Goal: Information Seeking & Learning: Learn about a topic

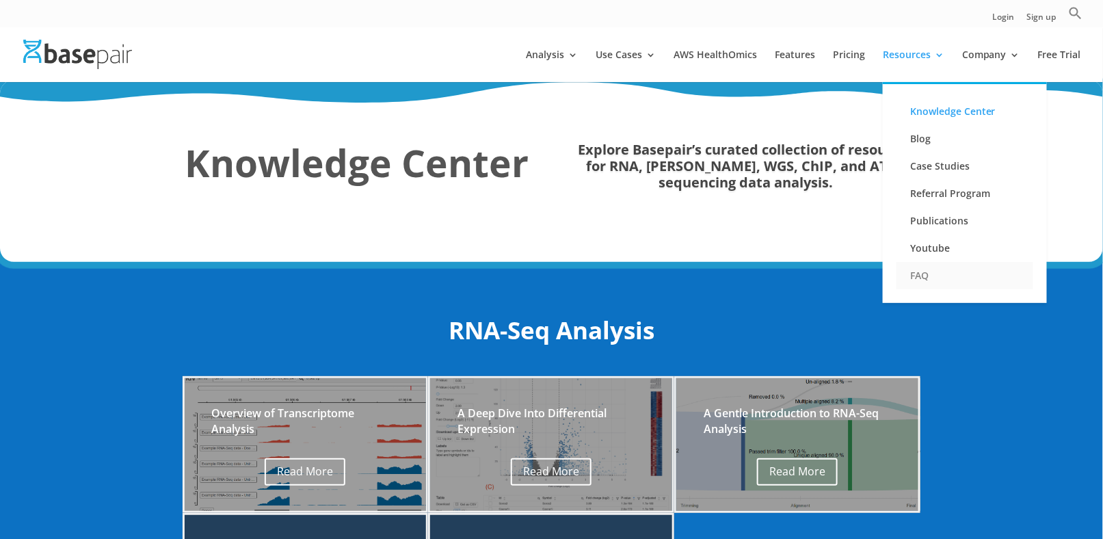
click at [918, 273] on link "FAQ" at bounding box center [964, 275] width 137 height 27
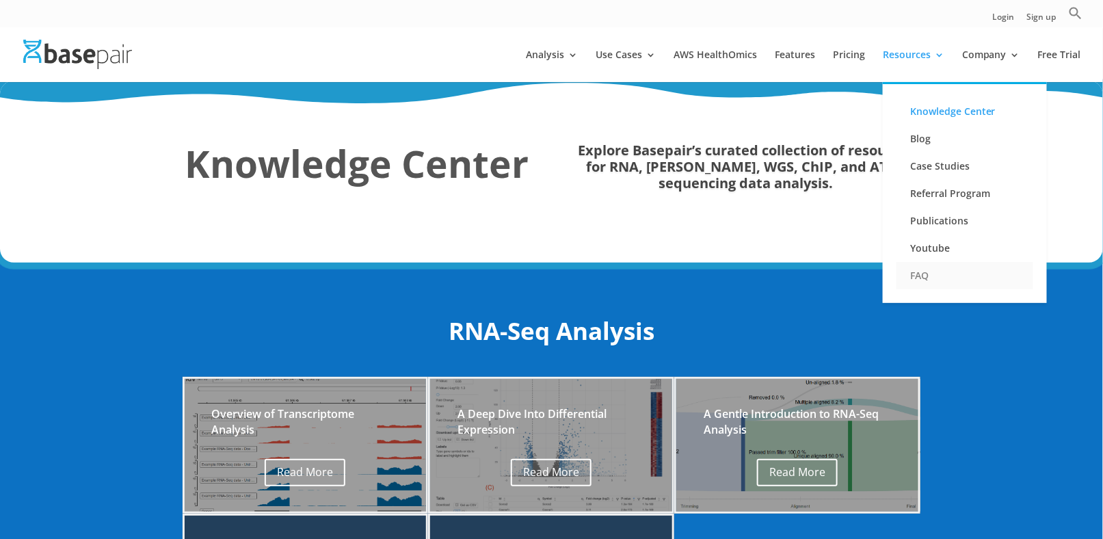
click at [923, 272] on link "FAQ" at bounding box center [964, 275] width 137 height 27
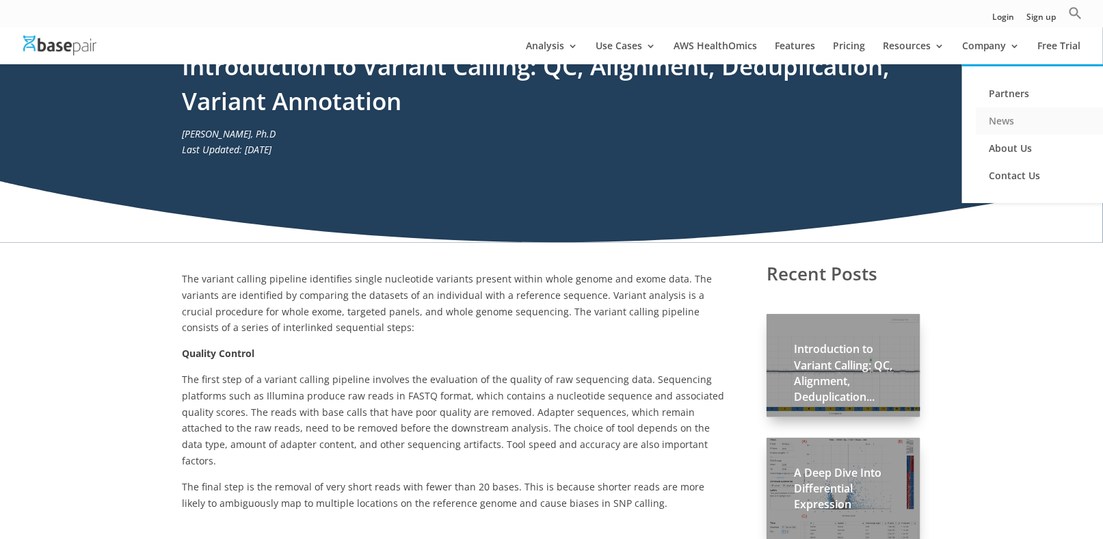
click at [1001, 119] on link "News" at bounding box center [1043, 120] width 137 height 27
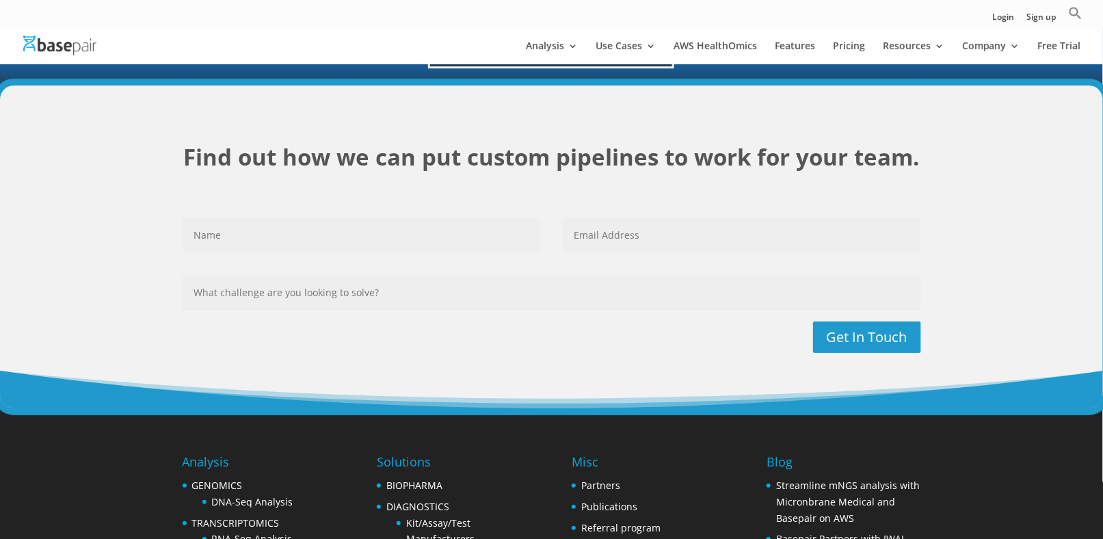
scroll to position [2022, 0]
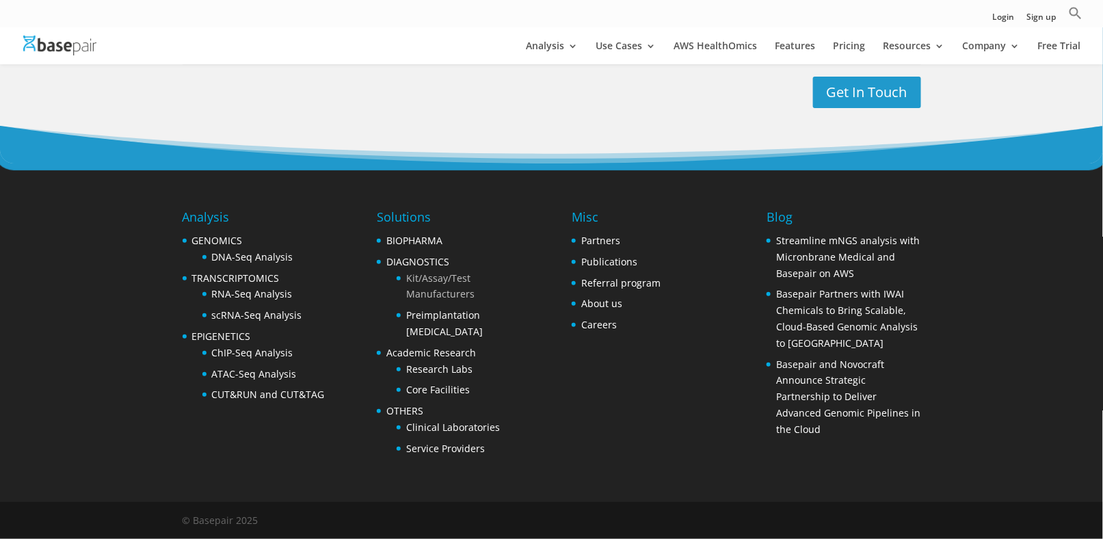
click at [414, 279] on link "Kit/Assay/Test Manufacturers" at bounding box center [440, 285] width 68 height 29
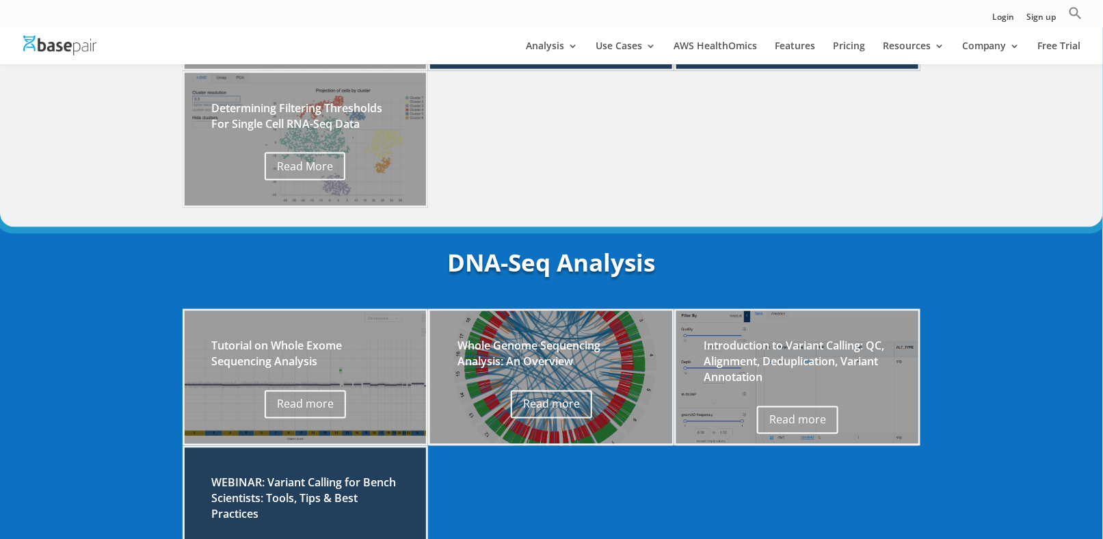
scroll to position [586, 0]
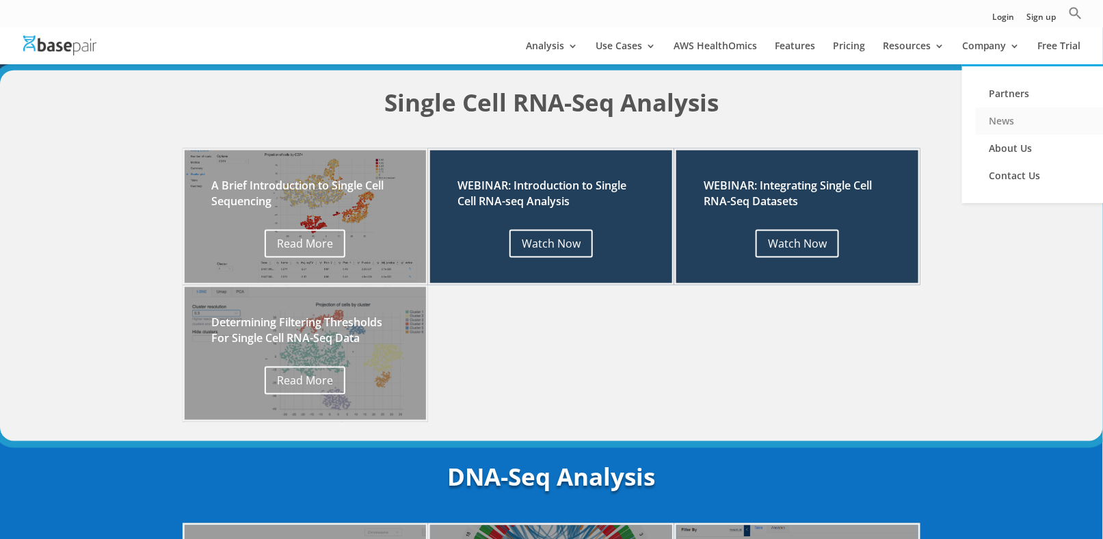
click at [985, 124] on link "News" at bounding box center [1043, 120] width 137 height 27
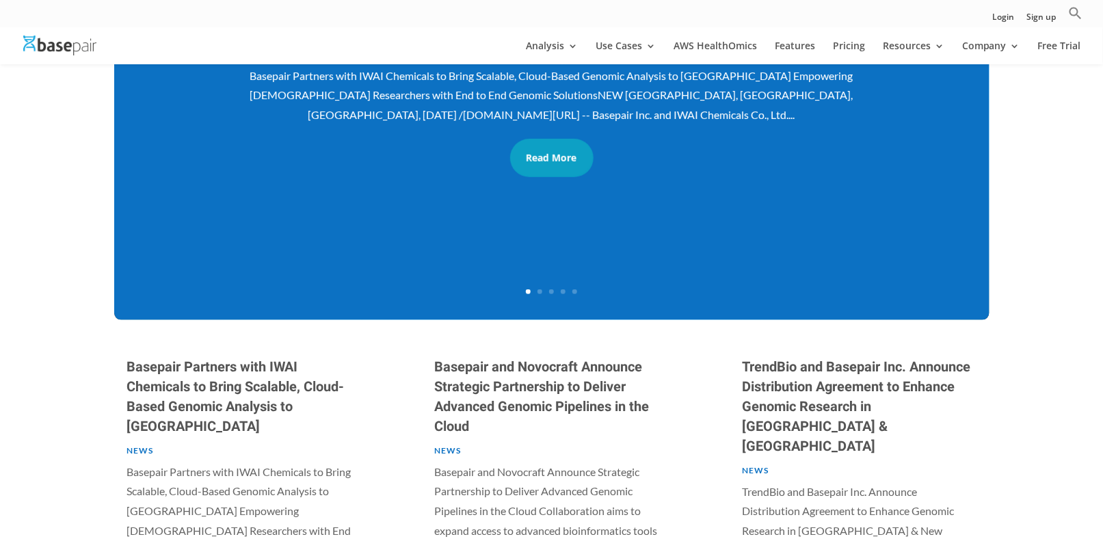
scroll to position [478, 0]
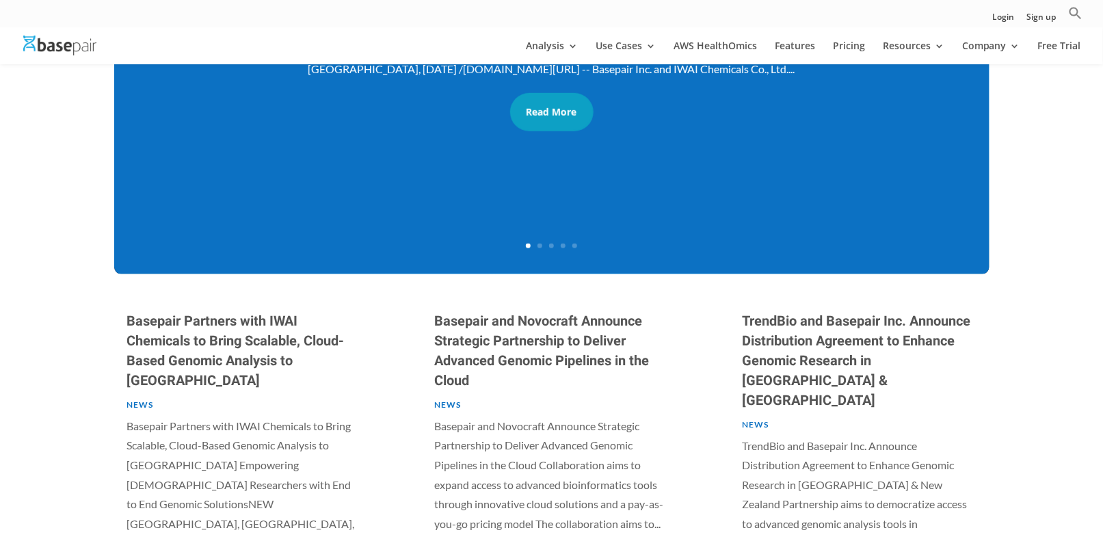
click at [191, 358] on link "Basepair Partners with IWAI Chemicals to Bring Scalable, Cloud-Based Genomic An…" at bounding box center [235, 350] width 217 height 79
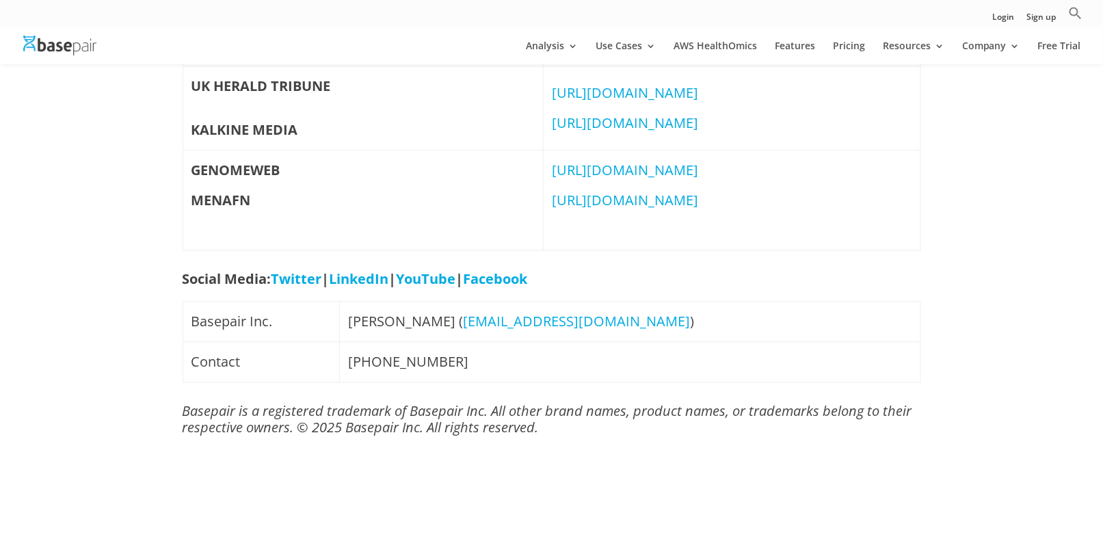
scroll to position [1230, 0]
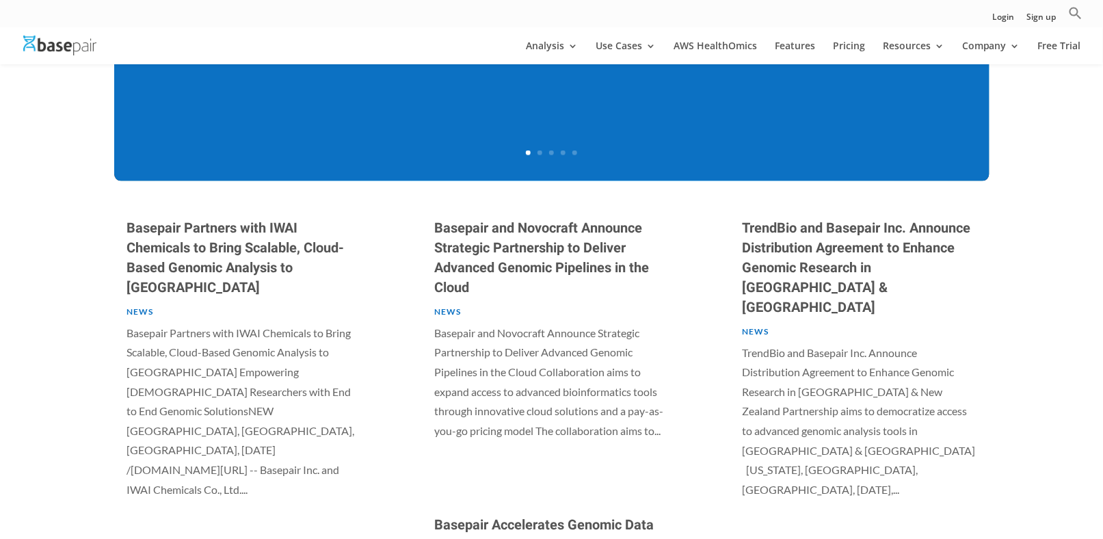
scroll to position [478, 0]
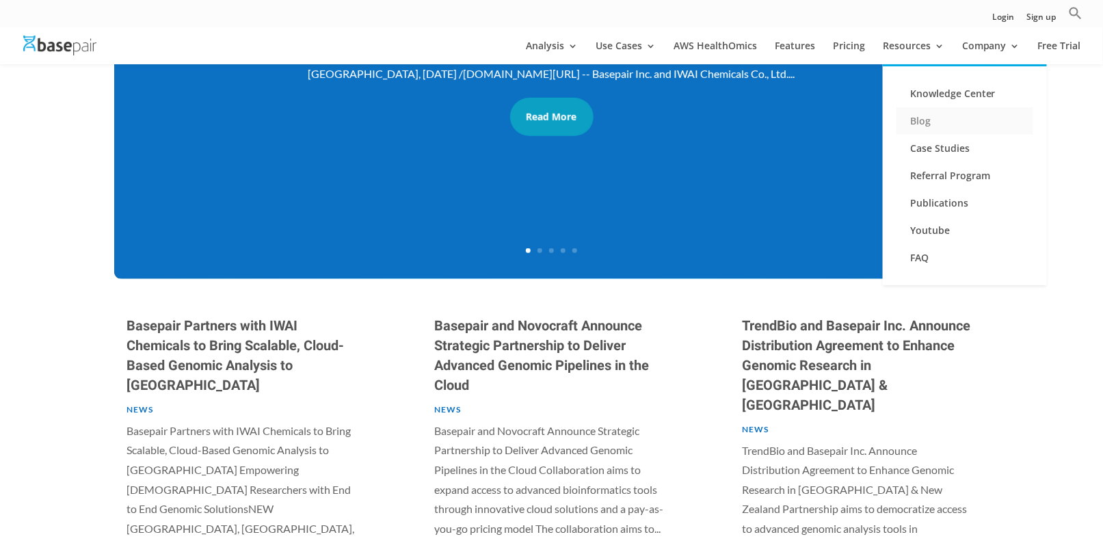
click at [913, 120] on link "Blog" at bounding box center [964, 120] width 137 height 27
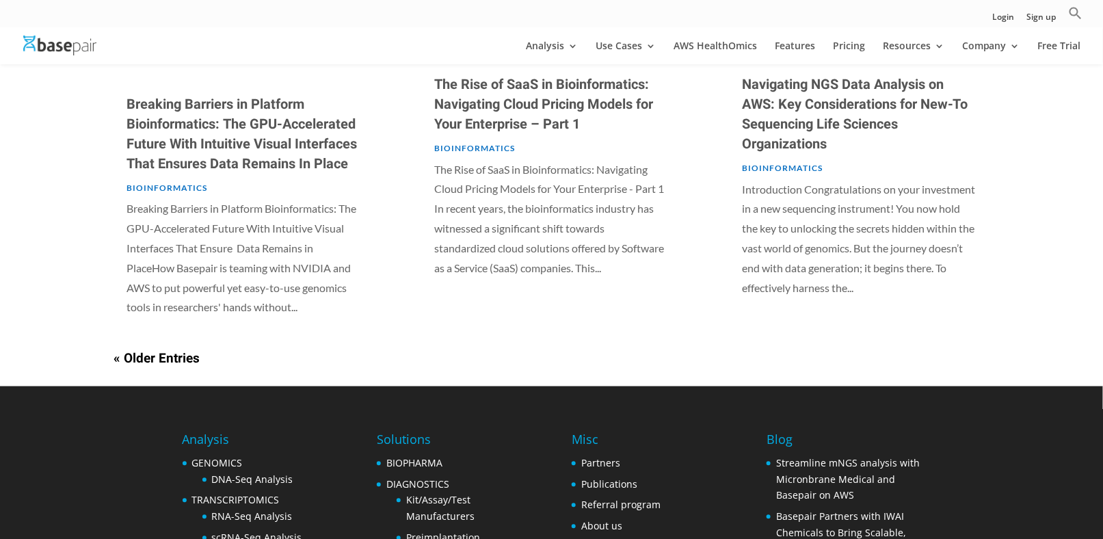
scroll to position [957, 0]
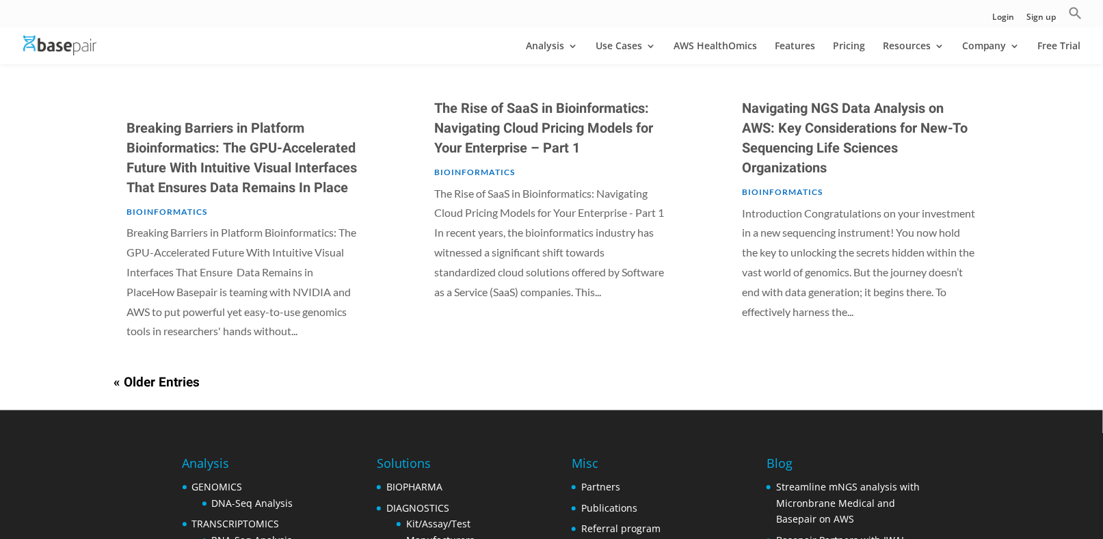
click at [812, 161] on link "Navigating NGS Data Analysis on AWS: Key Considerations for New-To Sequencing L…" at bounding box center [855, 138] width 226 height 79
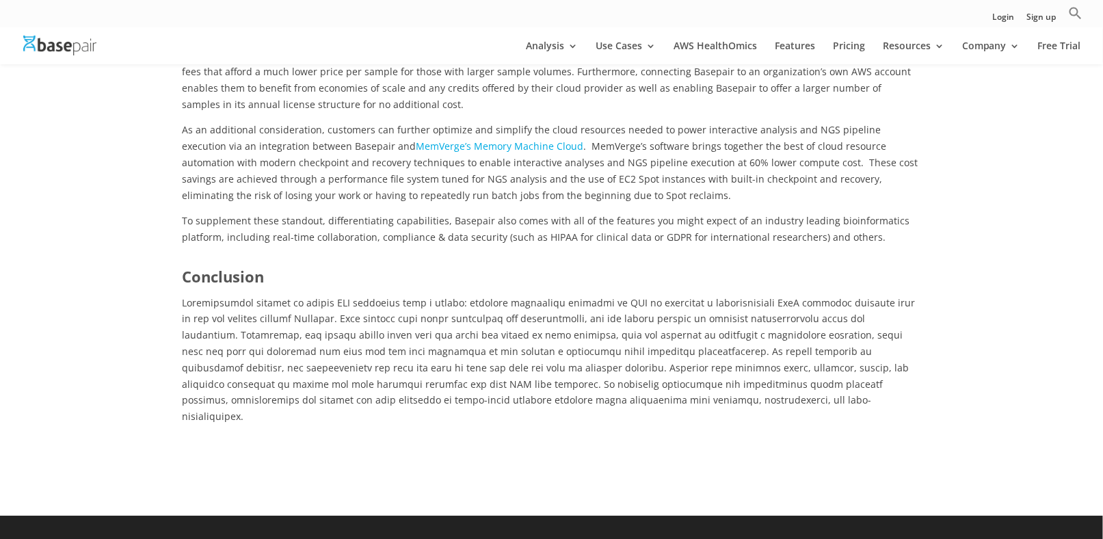
scroll to position [3554, 0]
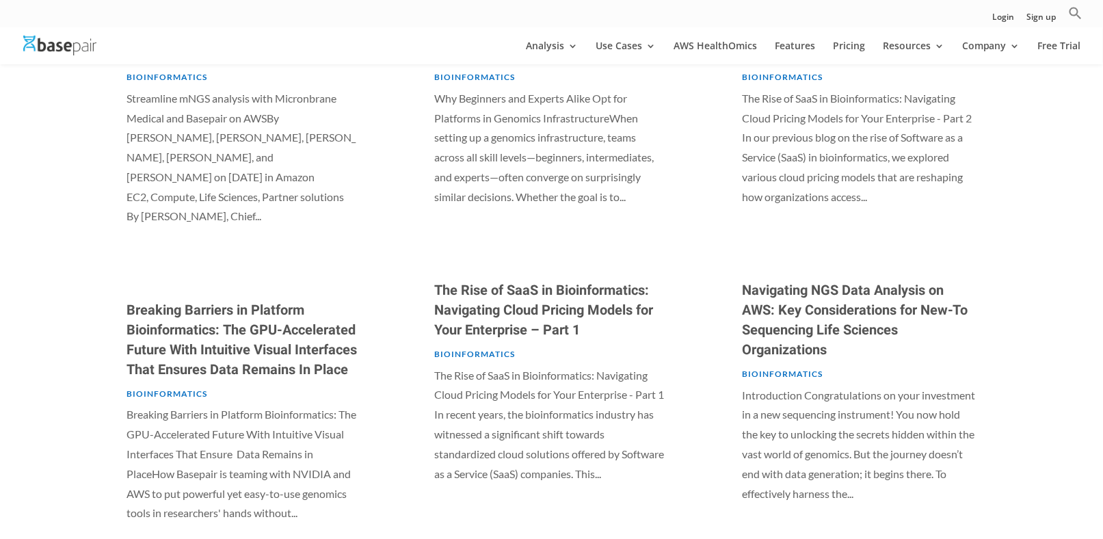
scroll to position [702, 0]
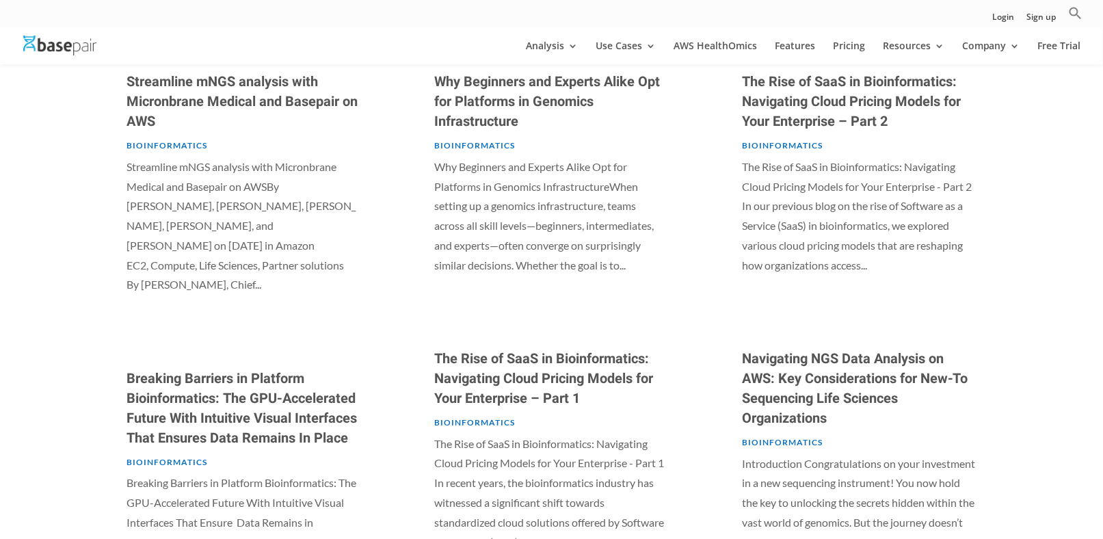
click at [555, 109] on link "Why Beginners and Experts Alike Opt for Platforms in Genomics Infrastructure" at bounding box center [548, 101] width 226 height 59
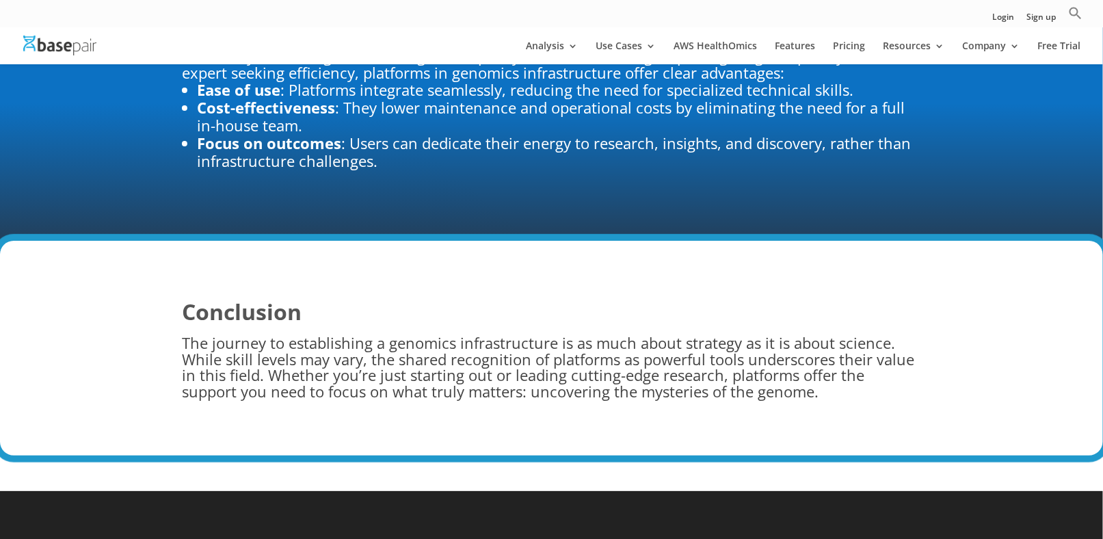
scroll to position [1914, 0]
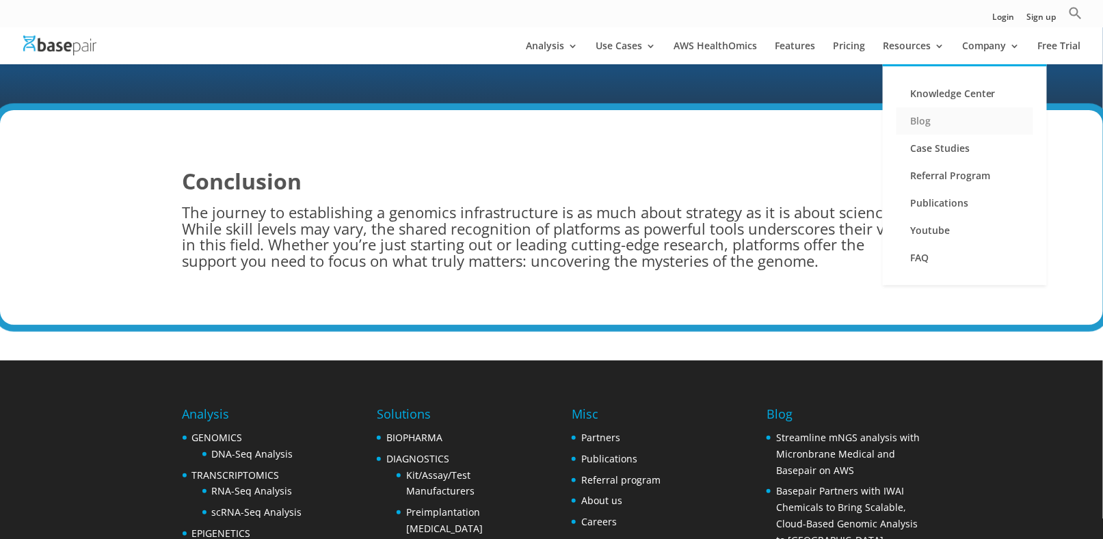
click at [934, 124] on link "Blog" at bounding box center [964, 120] width 137 height 27
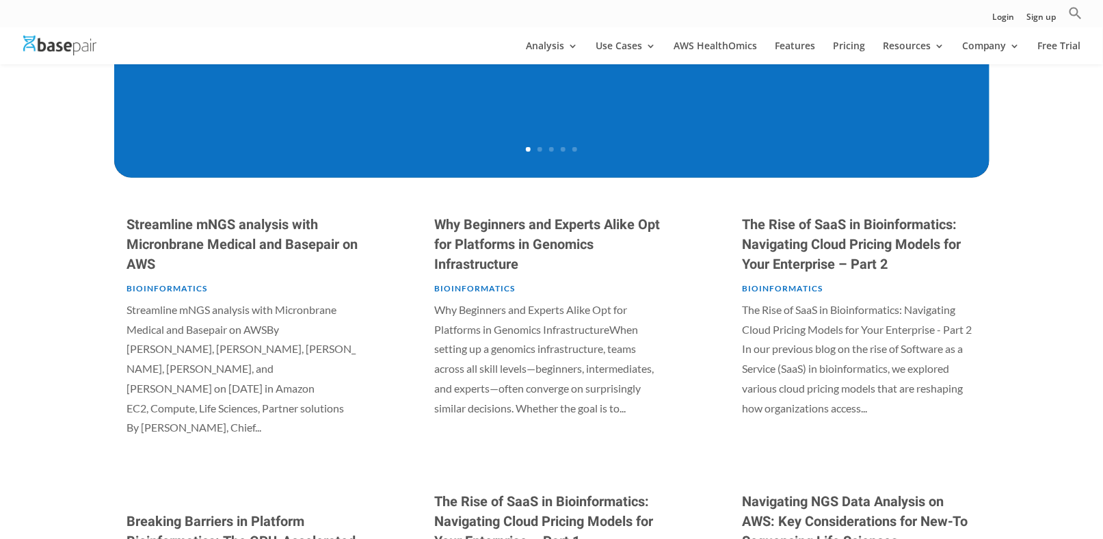
scroll to position [615, 0]
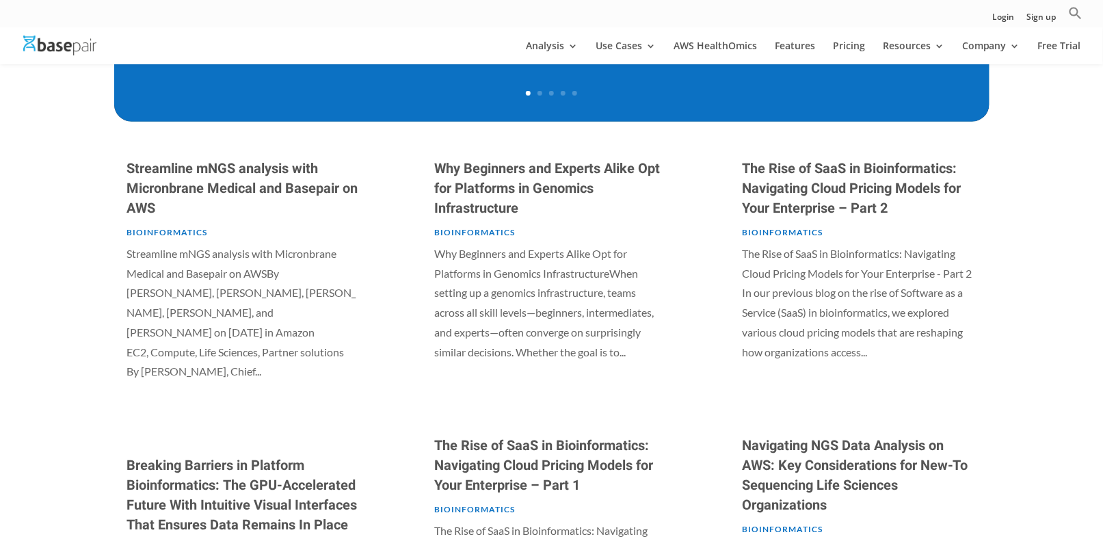
click at [826, 189] on link "The Rise of SaaS in Bioinformatics: Navigating Cloud Pricing Models for Your En…" at bounding box center [851, 188] width 219 height 59
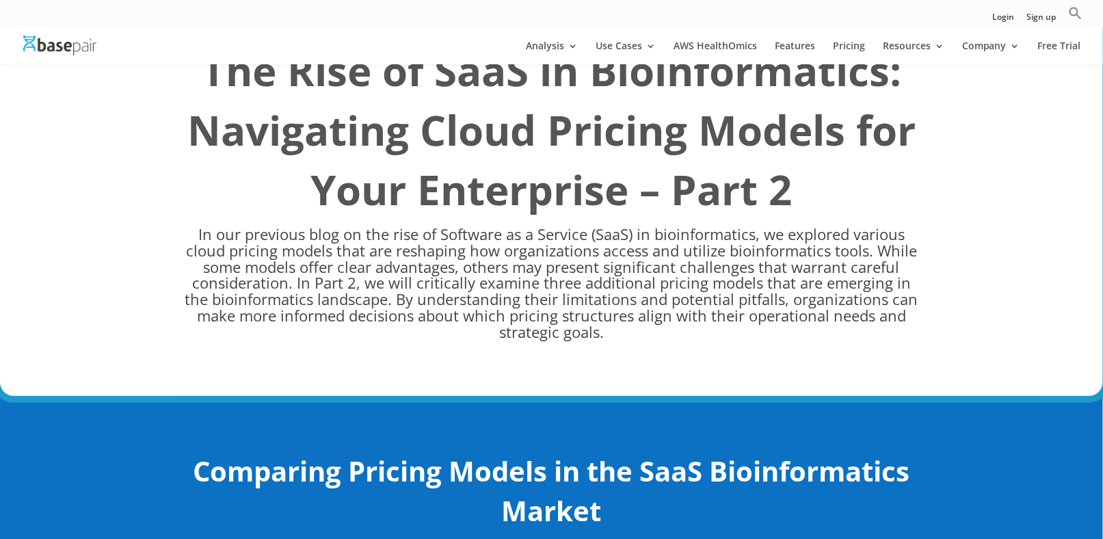
scroll to position [68, 0]
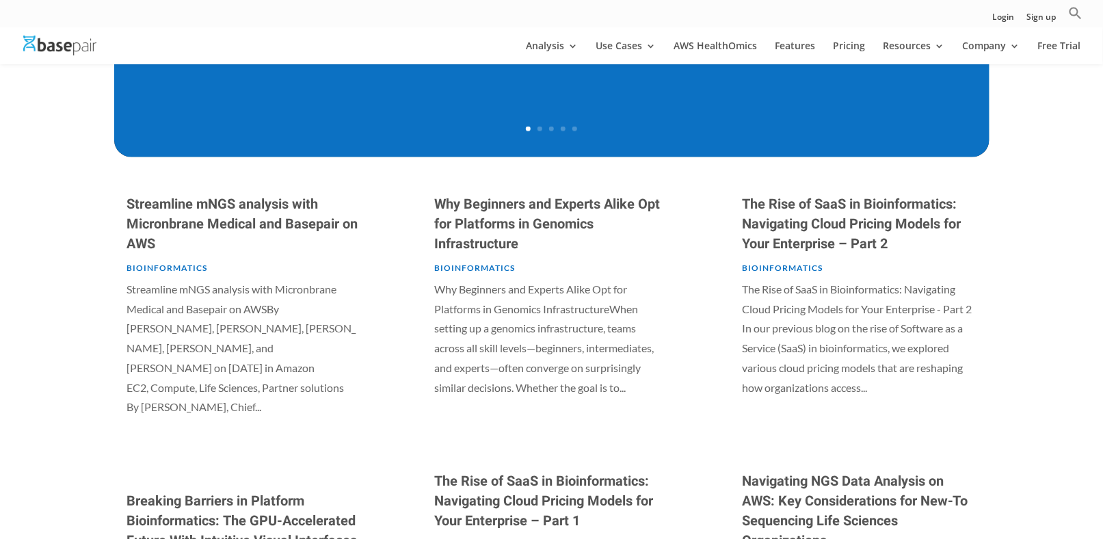
scroll to position [615, 0]
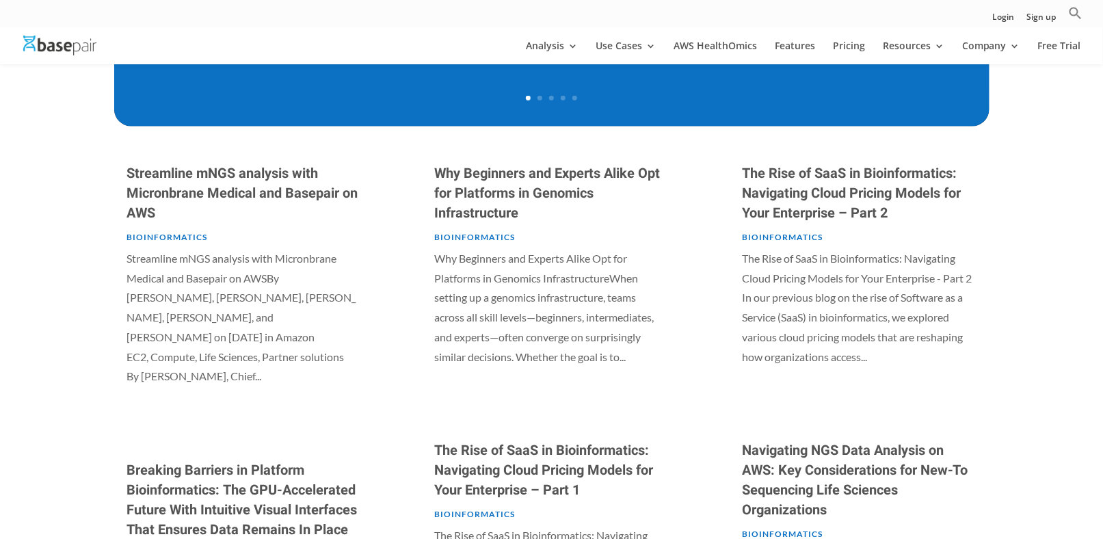
click at [797, 267] on p "The Rise of SaaS in Bioinformatics: Navigating Cloud Pricing Models for Your En…" at bounding box center [859, 308] width 234 height 118
click at [798, 232] on link "Bioinformatics" at bounding box center [782, 237] width 81 height 10
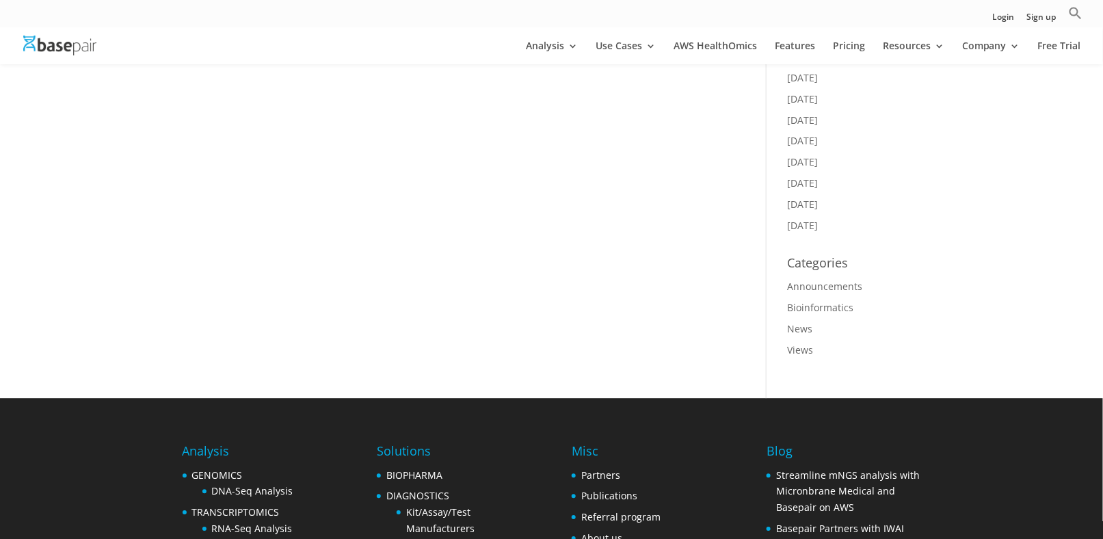
scroll to position [1230, 0]
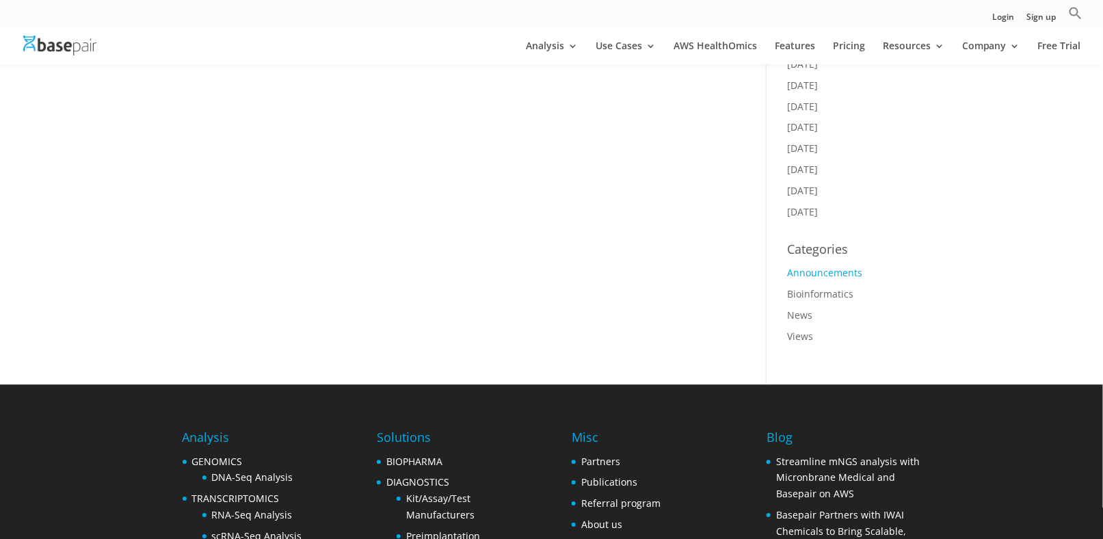
click at [809, 266] on link "Announcements" at bounding box center [824, 272] width 75 height 13
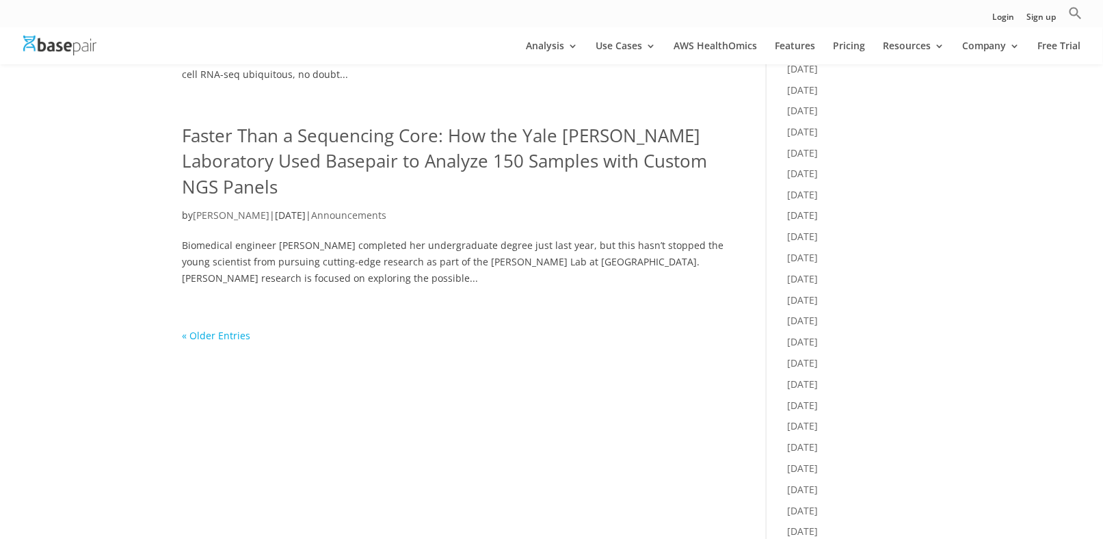
scroll to position [820, 0]
click at [336, 166] on link "Faster Than a Sequencing Core: How the Yale [PERSON_NAME] Laboratory Used Basep…" at bounding box center [445, 162] width 525 height 76
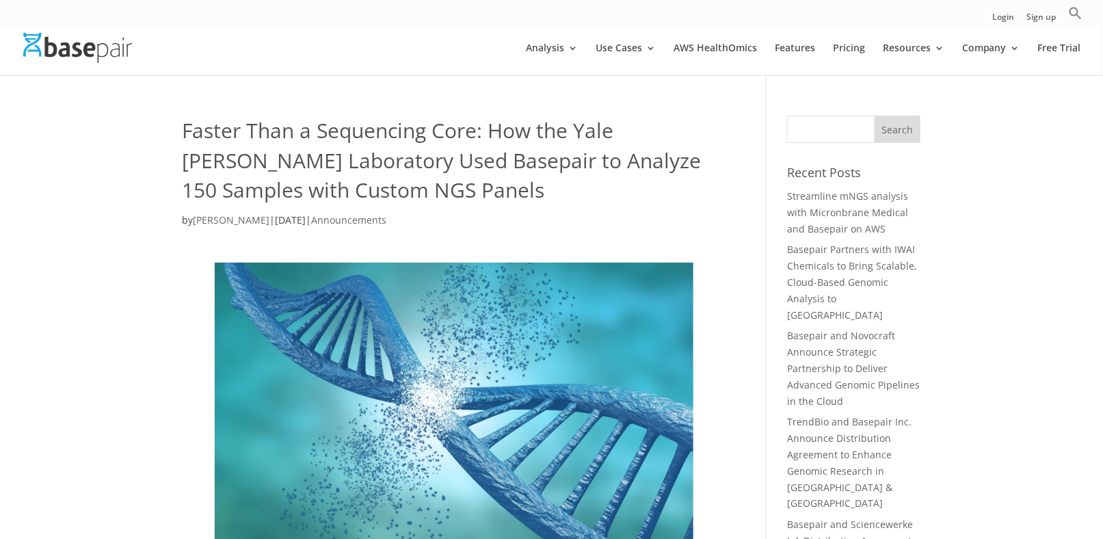
click at [327, 176] on h1 "Faster Than a Sequencing Core: How the Yale [PERSON_NAME] Laboratory Used Basep…" at bounding box center [454, 164] width 543 height 96
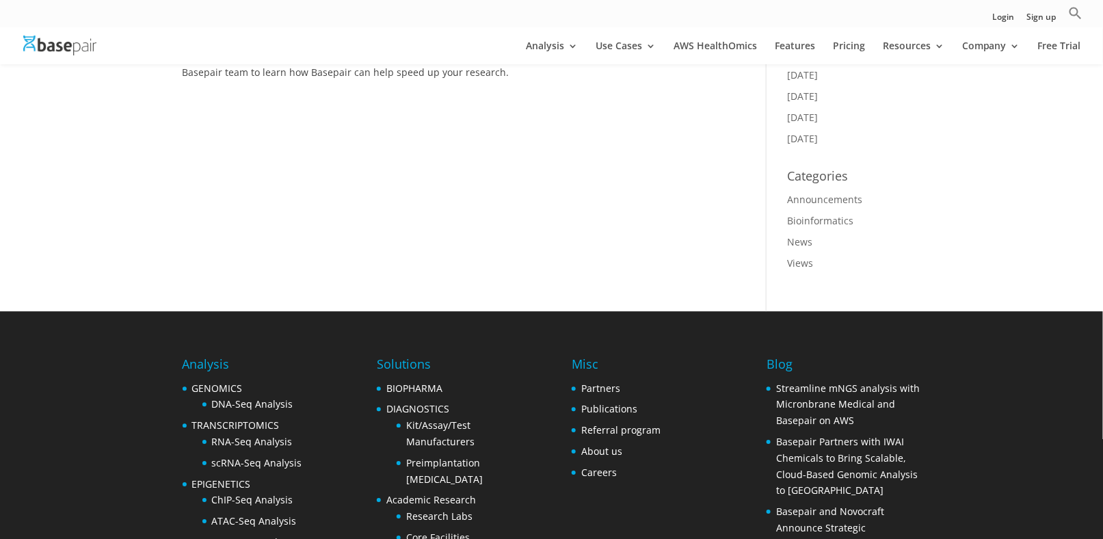
scroll to position [957, 0]
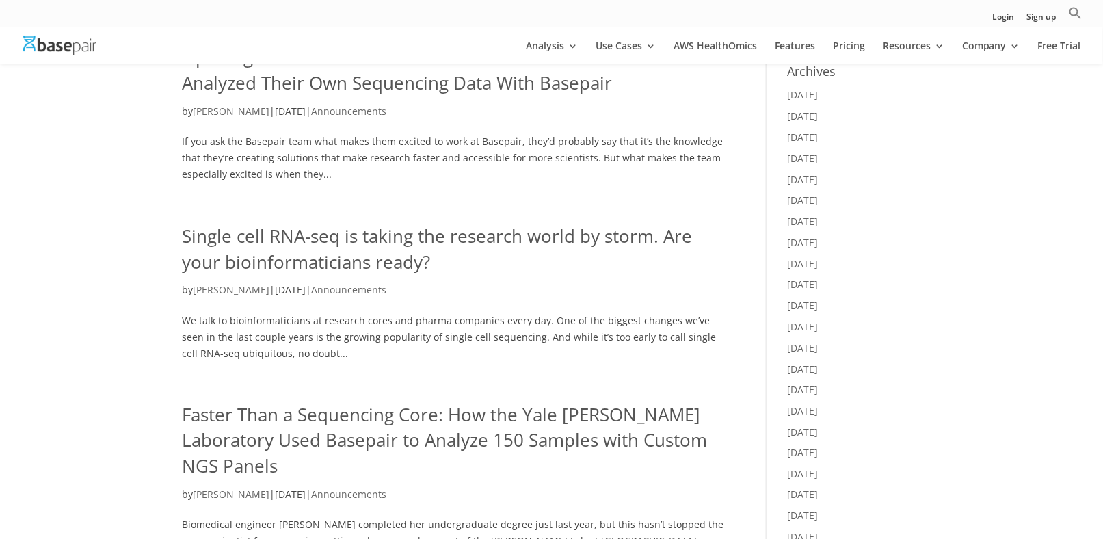
scroll to position [547, 0]
click at [489, 247] on link "Single cell RNA-seq is taking the research world by storm. Are your bioinformat…" at bounding box center [438, 249] width 510 height 51
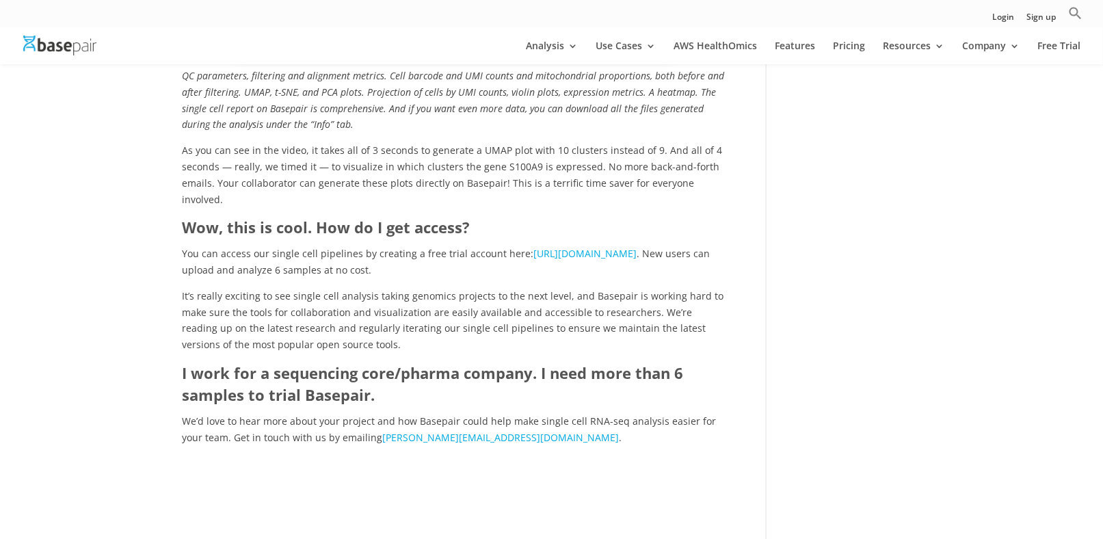
scroll to position [1982, 0]
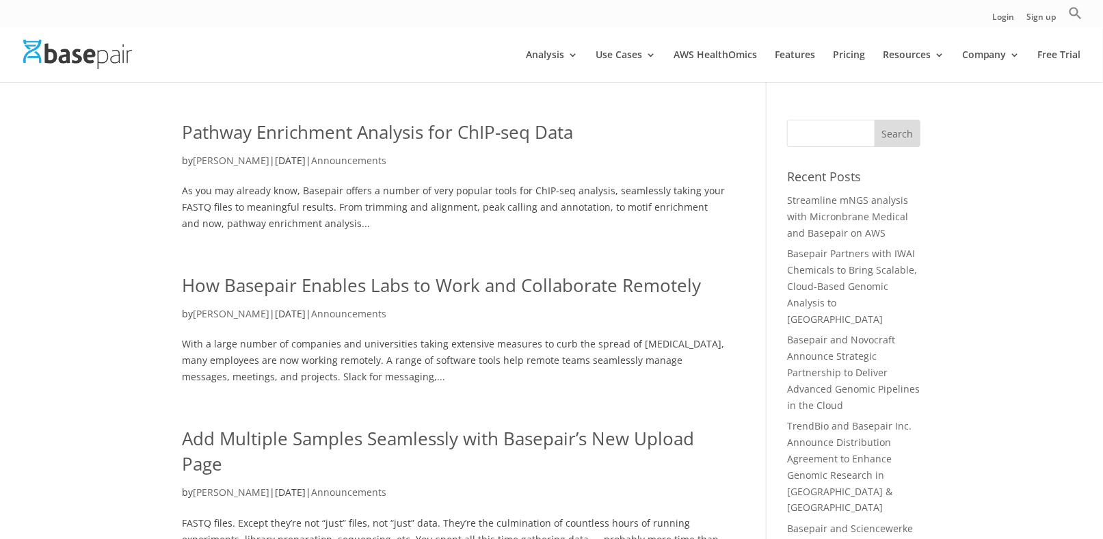
click at [269, 178] on p "by [PERSON_NAME] | [DATE] | Announcements" at bounding box center [454, 165] width 543 height 27
click at [319, 136] on link "Pathway Enrichment Analysis for ChIP-seq Data" at bounding box center [378, 132] width 391 height 25
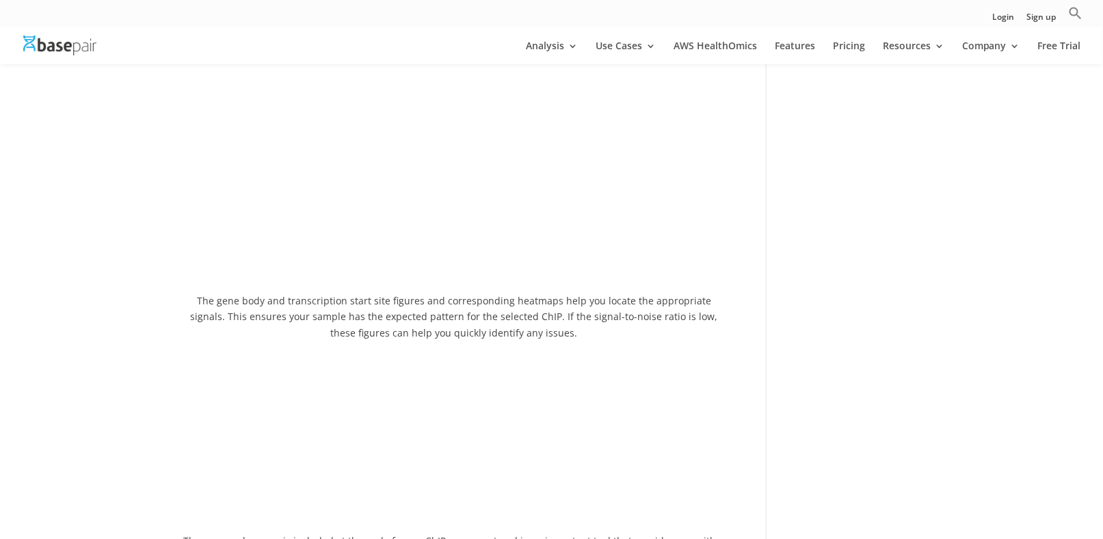
scroll to position [1777, 0]
